Goal: Book appointment/travel/reservation

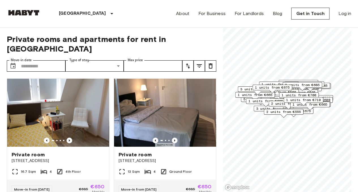
click at [39, 60] on input "Move-in date" at bounding box center [43, 65] width 44 height 11
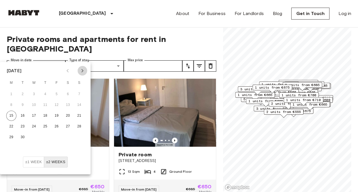
click at [82, 71] on icon "Next month" at bounding box center [82, 70] width 7 height 7
click at [35, 94] on button "1" at bounding box center [34, 94] width 10 height 10
type input "**********"
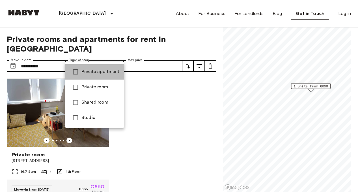
click at [88, 70] on span "Private apartment" at bounding box center [101, 72] width 38 height 7
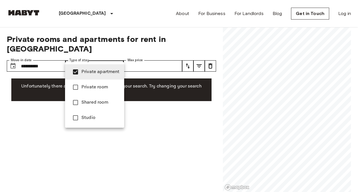
click at [114, 55] on div at bounding box center [181, 96] width 362 height 192
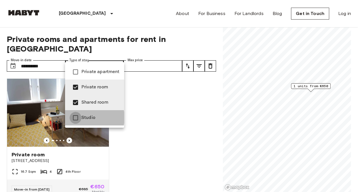
type input "**********"
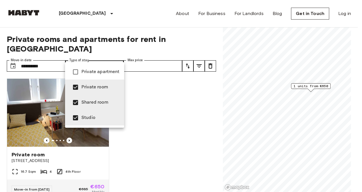
click at [167, 59] on div at bounding box center [181, 96] width 362 height 192
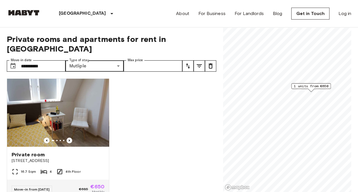
scroll to position [16, 0]
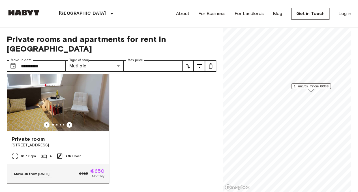
click at [61, 101] on img at bounding box center [58, 97] width 102 height 68
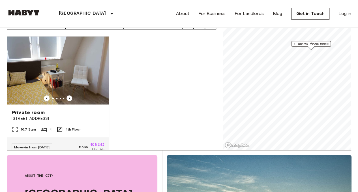
scroll to position [0, 0]
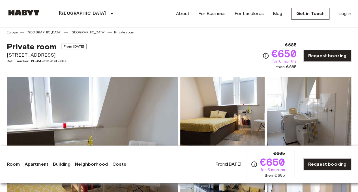
scroll to position [1, 0]
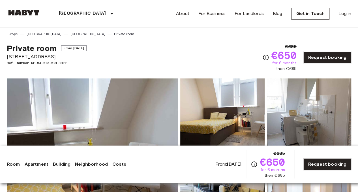
drag, startPoint x: 55, startPoint y: 56, endPoint x: 6, endPoint y: 57, distance: 49.3
click at [16, 57] on span "[STREET_ADDRESS]" at bounding box center [47, 56] width 80 height 7
drag, startPoint x: 55, startPoint y: 54, endPoint x: 6, endPoint y: 55, distance: 49.0
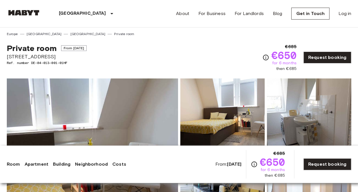
click at [23, 56] on span "[STREET_ADDRESS]" at bounding box center [47, 56] width 80 height 7
drag, startPoint x: 56, startPoint y: 56, endPoint x: 6, endPoint y: 59, distance: 50.3
copy span "[STREET_ADDRESS]"
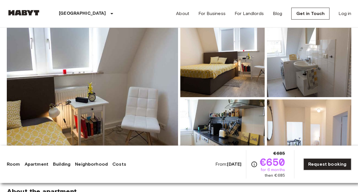
scroll to position [57, 0]
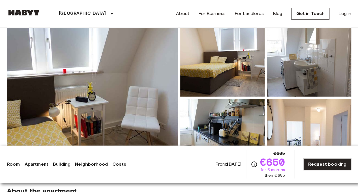
click at [241, 116] on img at bounding box center [222, 136] width 84 height 74
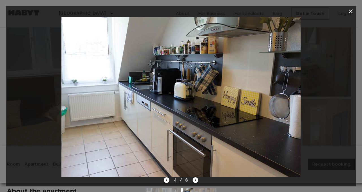
click at [352, 10] on icon "button" at bounding box center [351, 11] width 4 height 4
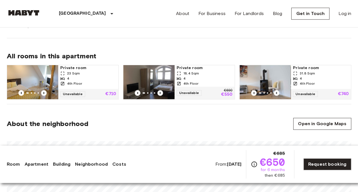
scroll to position [269, 0]
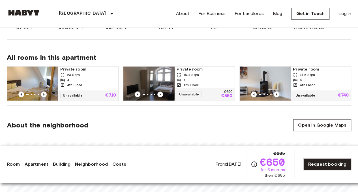
click at [155, 76] on img at bounding box center [148, 84] width 51 height 34
click at [267, 80] on img at bounding box center [265, 84] width 51 height 34
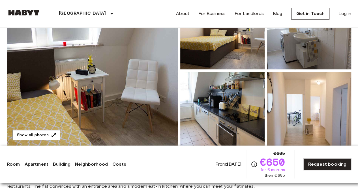
scroll to position [0, 0]
